Goal: Task Accomplishment & Management: Complete application form

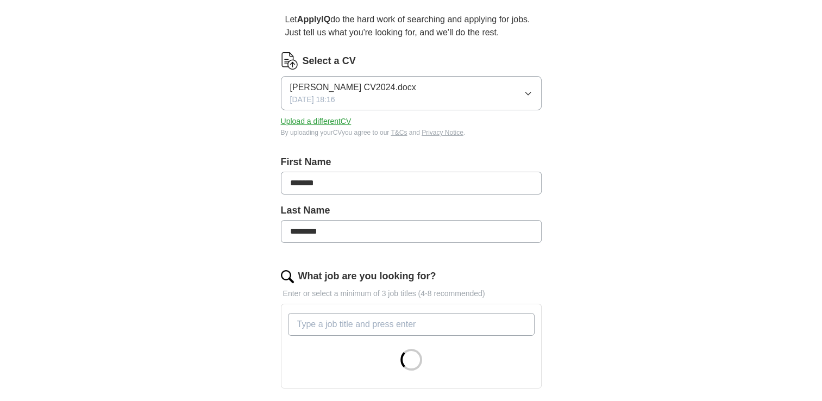
scroll to position [163, 0]
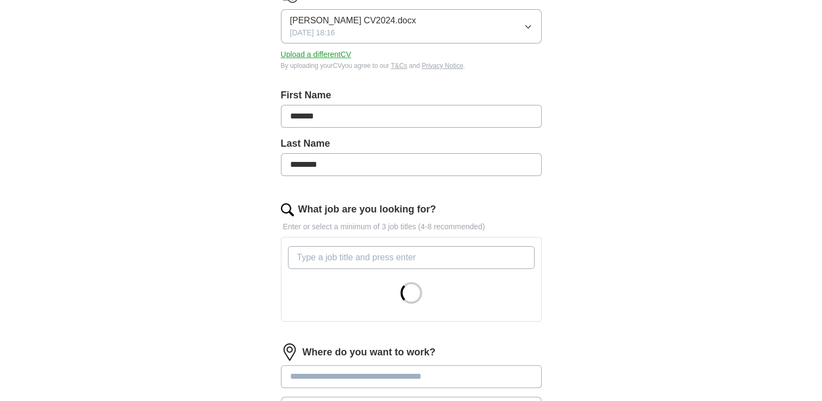
click at [347, 261] on input "What job are you looking for?" at bounding box center [411, 257] width 247 height 23
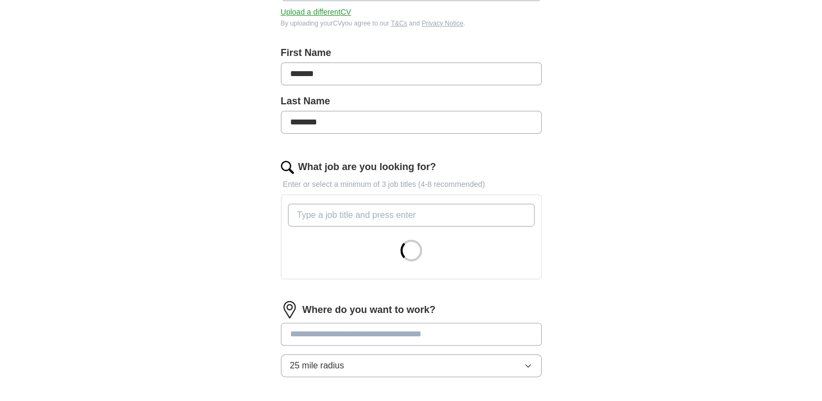
scroll to position [217, 0]
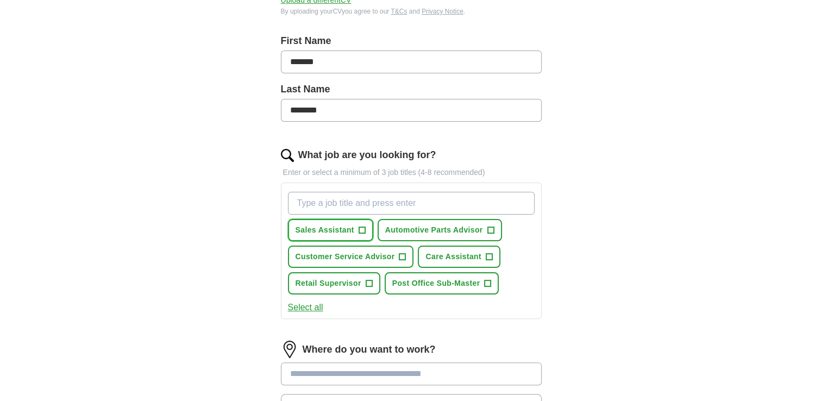
click at [361, 230] on span "+" at bounding box center [362, 230] width 7 height 9
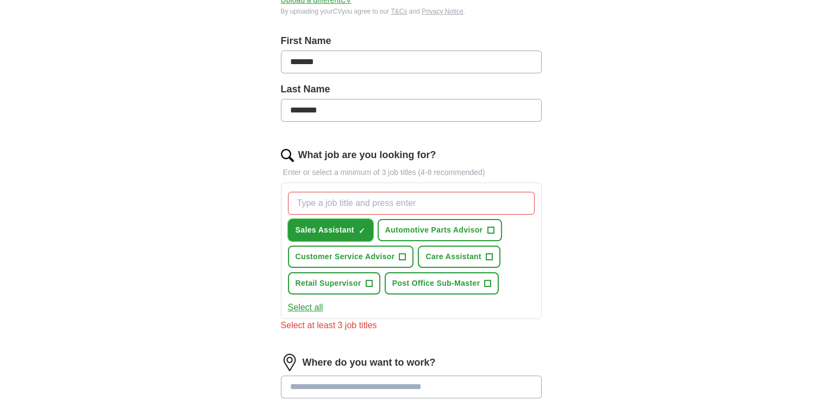
click at [341, 231] on span "Sales Assistant" at bounding box center [325, 229] width 59 height 11
click at [359, 226] on span "+" at bounding box center [362, 230] width 7 height 9
click at [441, 227] on span "Automotive Parts Advisor" at bounding box center [434, 229] width 98 height 11
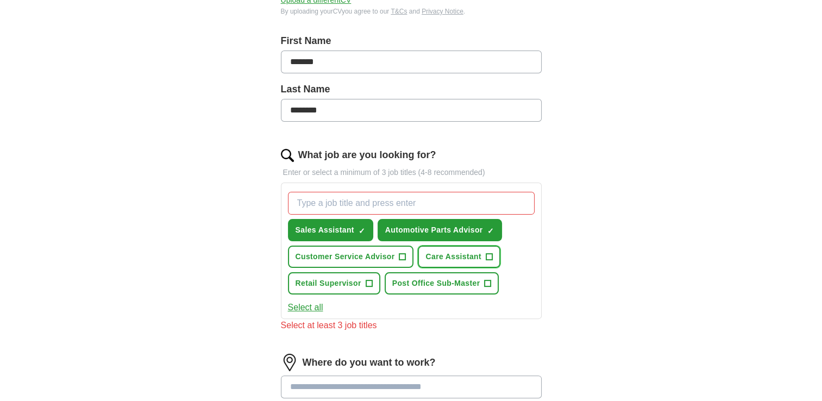
click at [439, 256] on span "Care Assistant" at bounding box center [453, 256] width 55 height 11
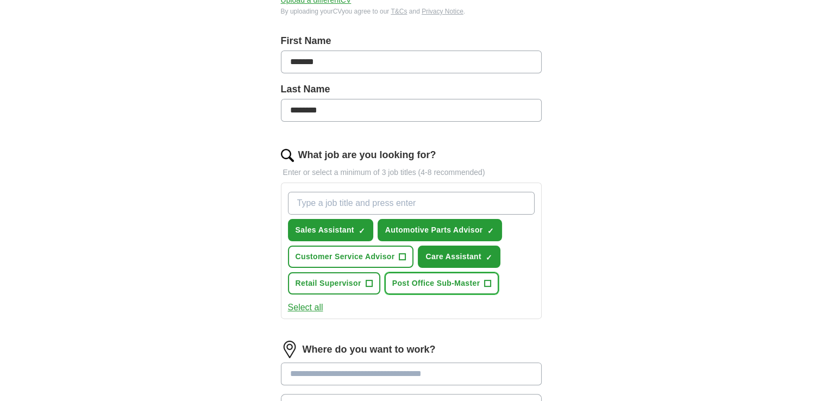
click at [404, 284] on span "Post Office Sub-Master" at bounding box center [436, 283] width 88 height 11
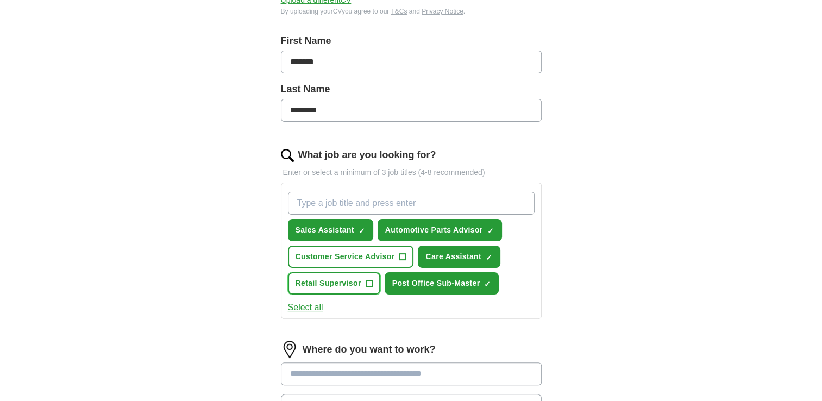
click at [346, 284] on span "Retail Supervisor" at bounding box center [329, 283] width 66 height 11
click at [344, 251] on span "Customer Service Advisor" at bounding box center [345, 256] width 99 height 11
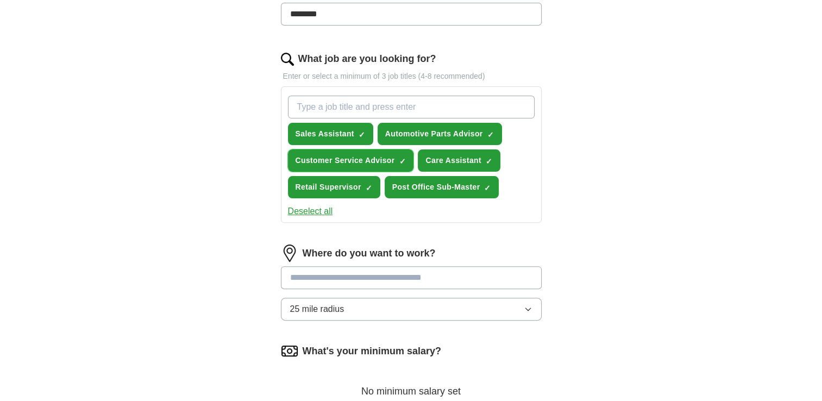
scroll to position [326, 0]
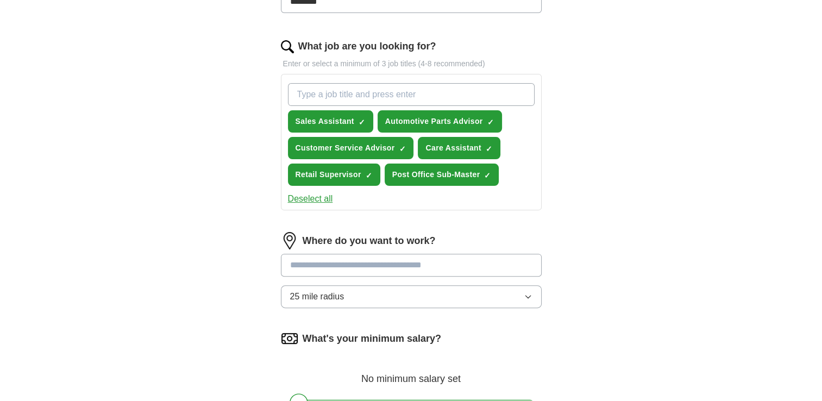
click at [347, 266] on input at bounding box center [411, 265] width 261 height 23
click at [526, 293] on div "Where do you want to work? 25 mile radius" at bounding box center [411, 274] width 261 height 85
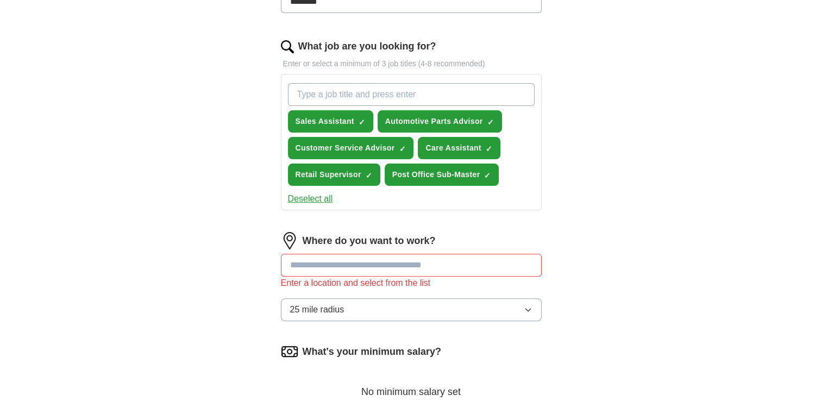
click at [365, 301] on button "25 mile radius" at bounding box center [411, 309] width 261 height 23
click at [326, 264] on input at bounding box center [411, 265] width 261 height 23
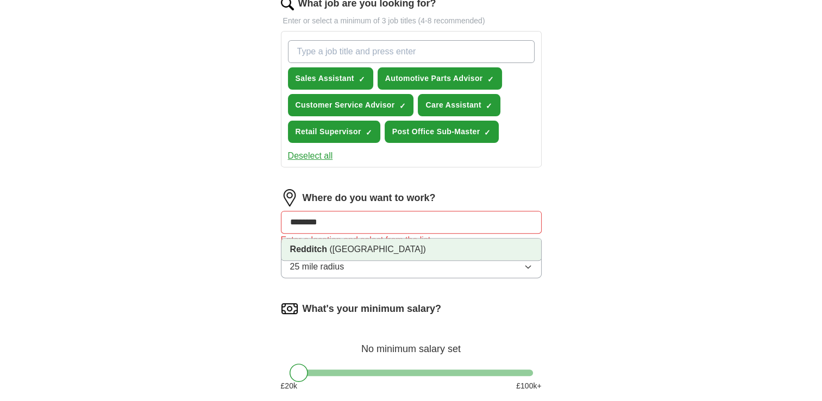
scroll to position [435, 0]
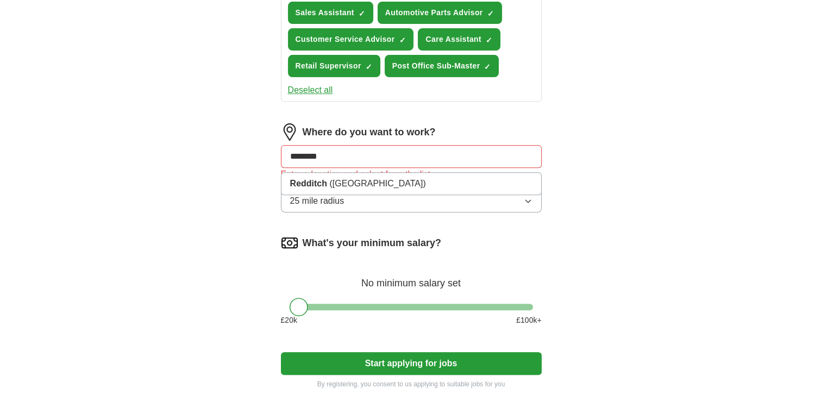
type input "********"
click at [360, 368] on button "Start applying for jobs" at bounding box center [411, 363] width 261 height 23
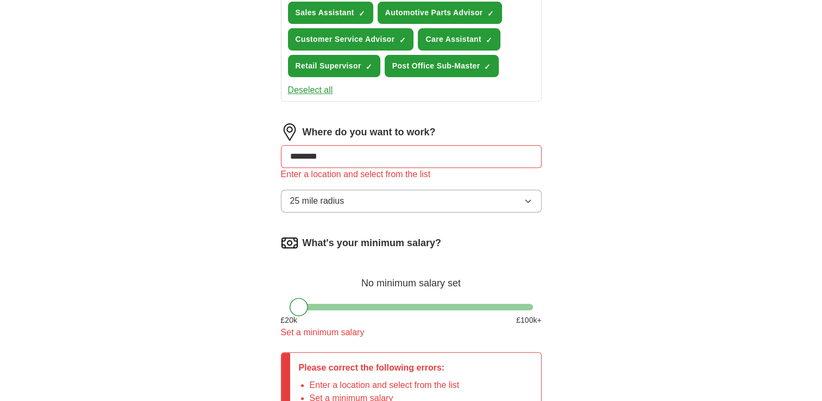
click at [530, 197] on icon "button" at bounding box center [528, 201] width 9 height 9
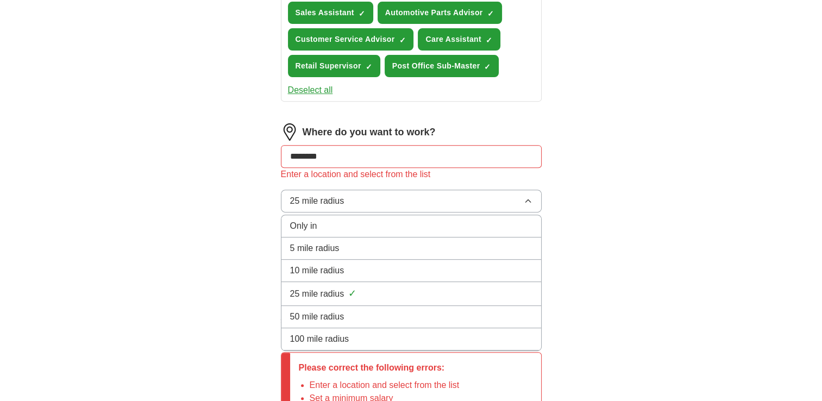
click at [414, 220] on div "Only in" at bounding box center [411, 226] width 242 height 13
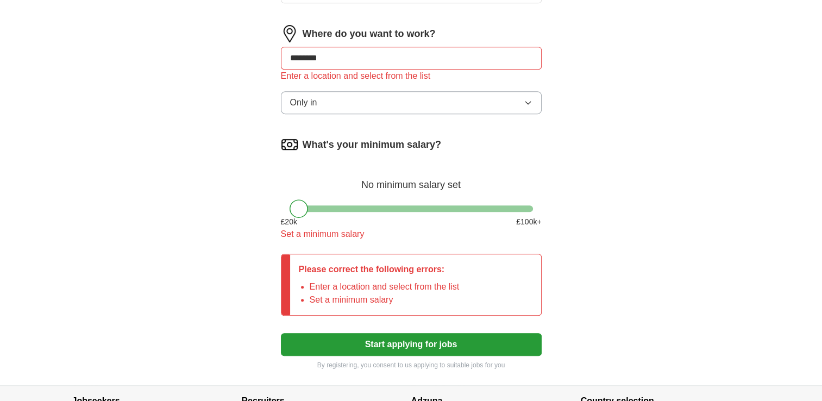
scroll to position [635, 0]
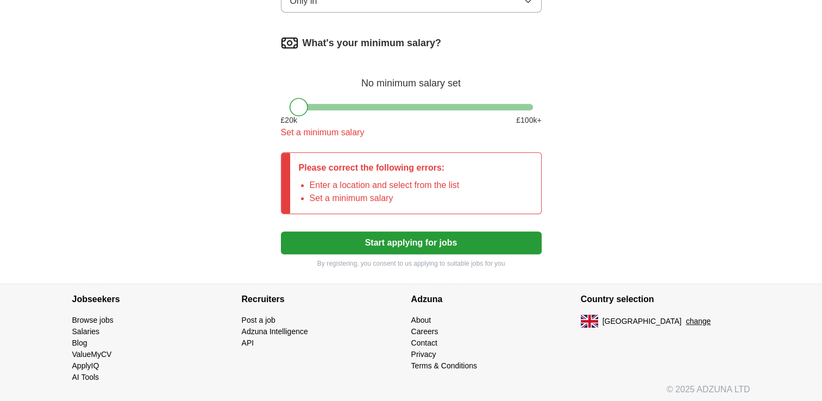
click at [454, 239] on button "Start applying for jobs" at bounding box center [411, 243] width 261 height 23
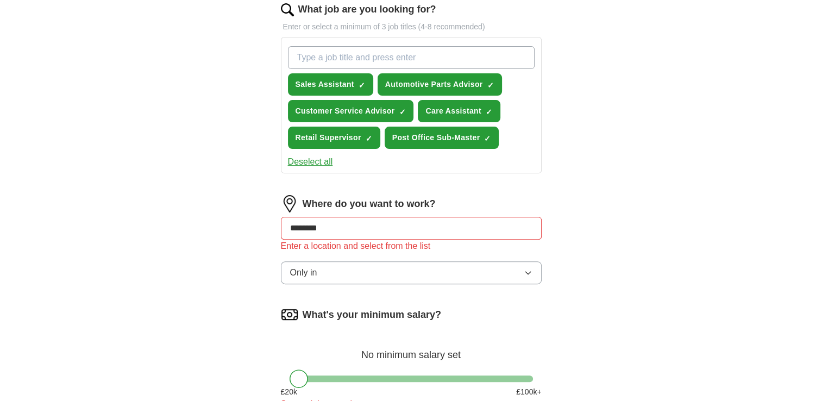
scroll to position [200, 0]
